Goal: Find specific page/section: Find specific page/section

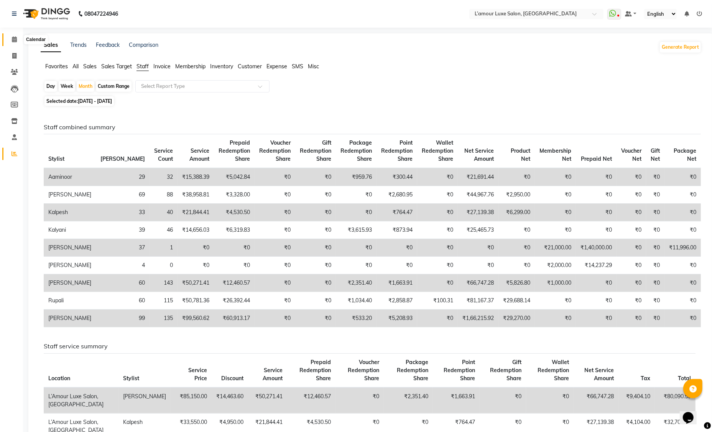
click at [16, 39] on icon at bounding box center [14, 39] width 5 height 6
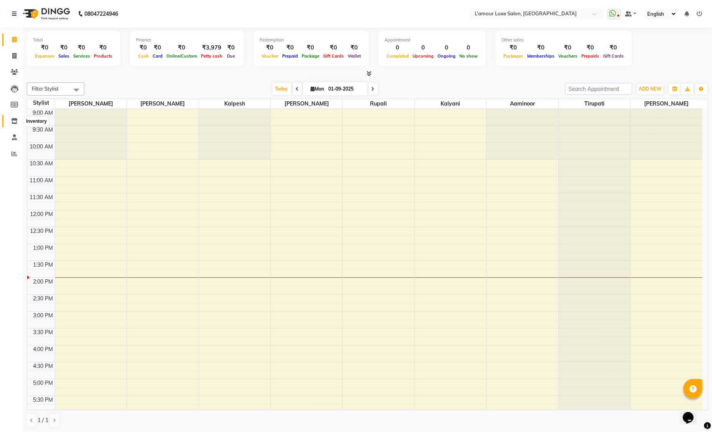
click at [16, 120] on icon at bounding box center [14, 121] width 7 height 6
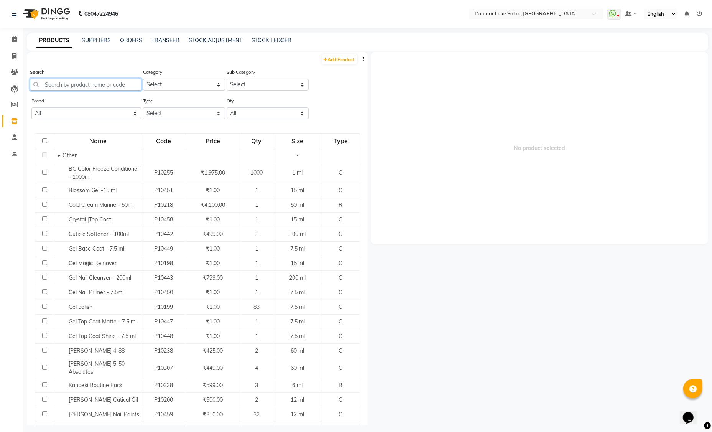
click at [92, 85] on input "text" at bounding box center [86, 85] width 112 height 12
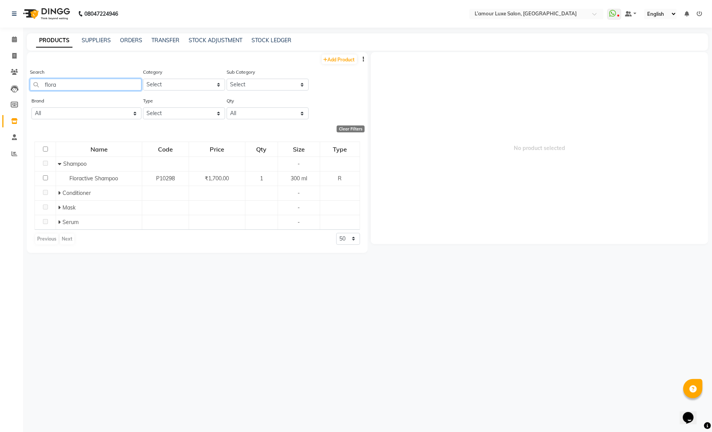
type input "flora"
